Goal: Find specific page/section: Find specific page/section

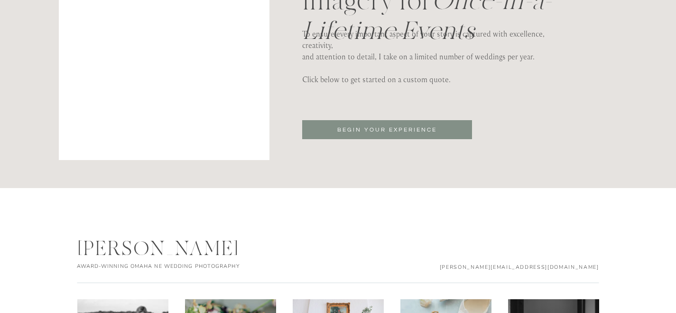
scroll to position [2989, 0]
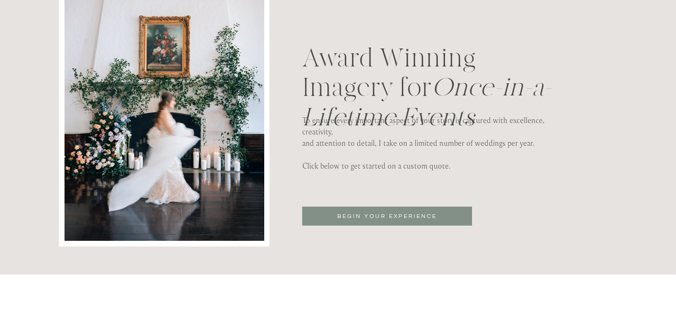
click at [352, 216] on p "BEGIN YOUR EXPERIENCE" at bounding box center [388, 217] width 130 height 10
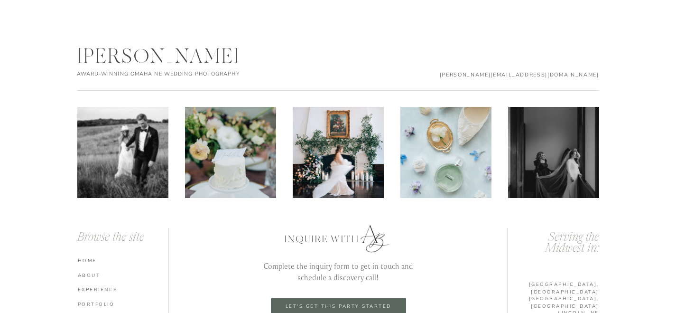
scroll to position [1527, 0]
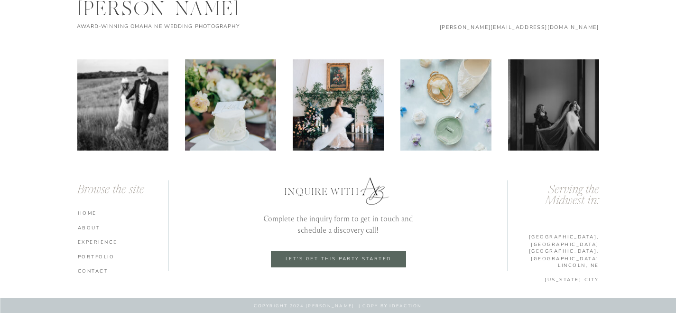
click at [348, 264] on div at bounding box center [338, 259] width 135 height 17
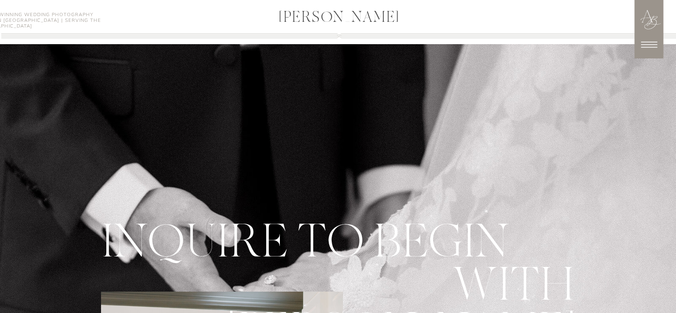
click at [645, 42] on icon at bounding box center [649, 45] width 16 height 6
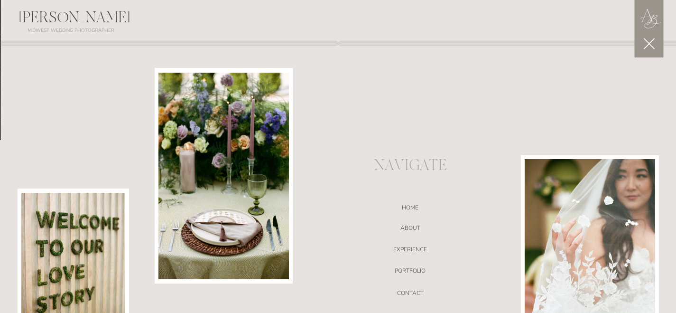
scroll to position [288, 0]
click at [412, 210] on nav "Home" at bounding box center [410, 208] width 201 height 9
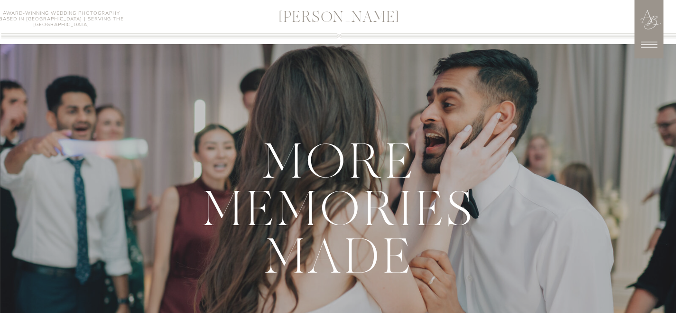
scroll to position [391, 0]
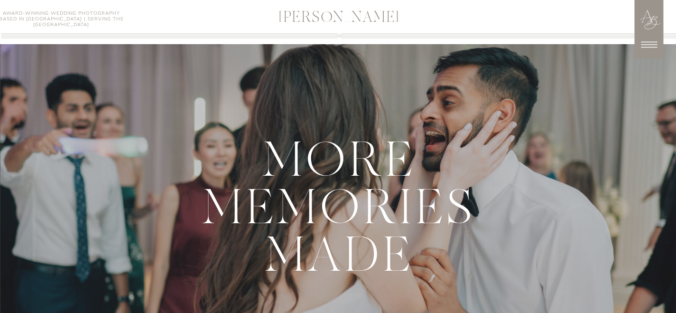
click at [648, 40] on icon at bounding box center [649, 45] width 24 height 24
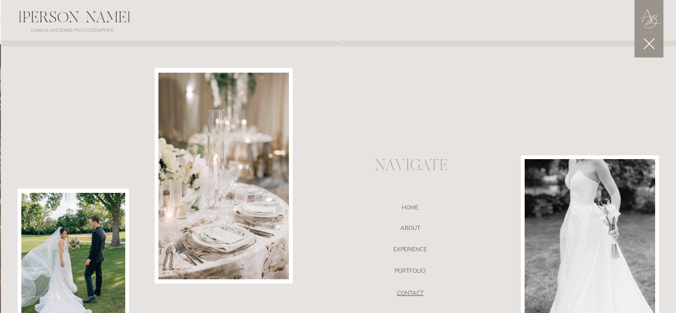
click at [412, 292] on nav "CONTACT" at bounding box center [410, 294] width 201 height 9
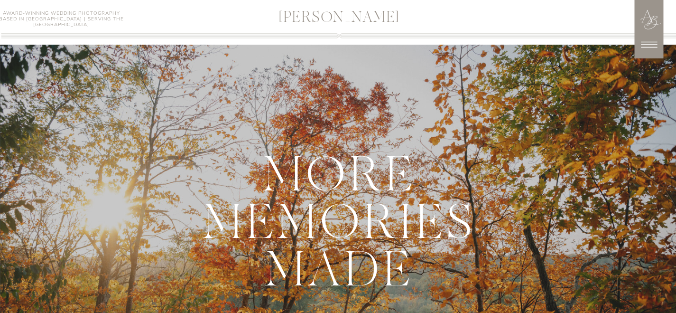
scroll to position [377, 0]
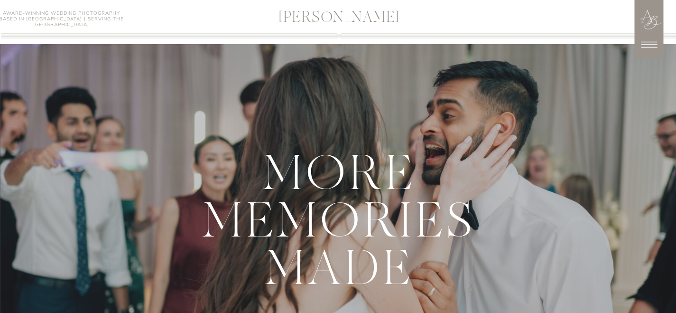
click at [652, 49] on icon at bounding box center [649, 45] width 24 height 24
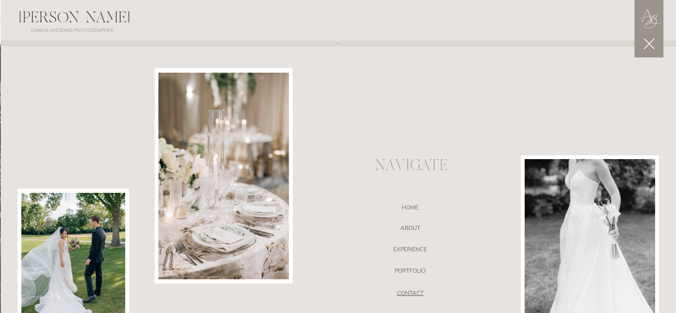
click at [402, 290] on nav "CONTACT" at bounding box center [410, 294] width 201 height 9
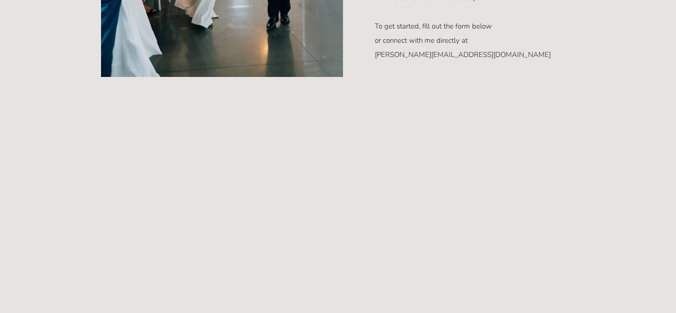
scroll to position [548, 0]
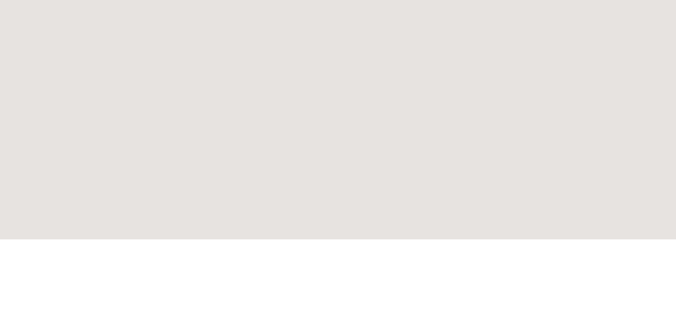
scroll to position [703, 0]
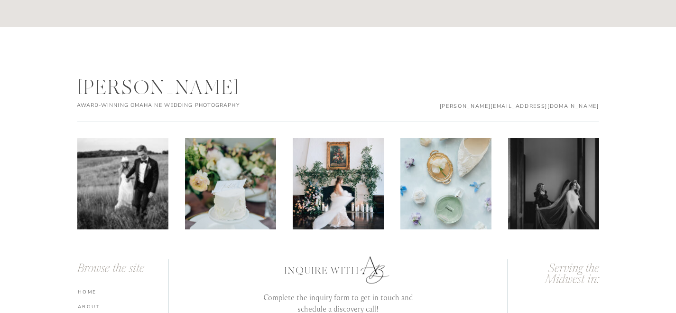
scroll to position [1575, 0]
